Goal: Find specific page/section: Find specific page/section

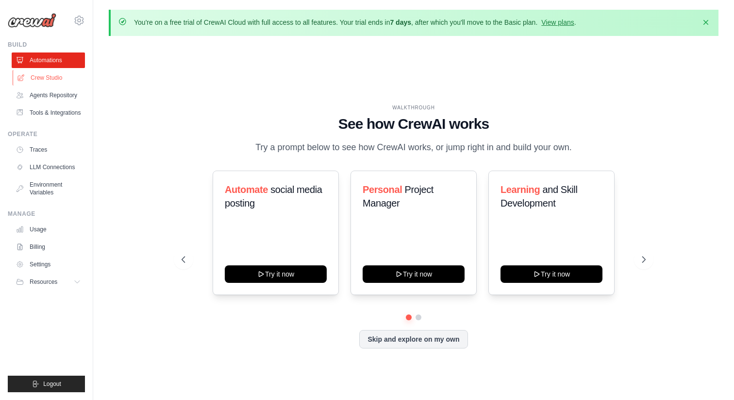
click at [47, 80] on link "Crew Studio" at bounding box center [49, 78] width 73 height 16
